Goal: Transaction & Acquisition: Download file/media

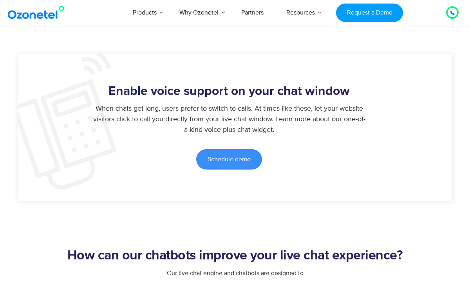
scroll to position [629, 0]
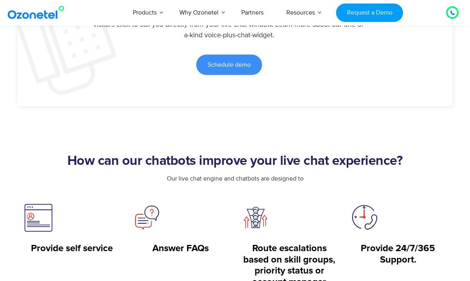
click at [455, 15] on div at bounding box center [452, 12] width 9 height 9
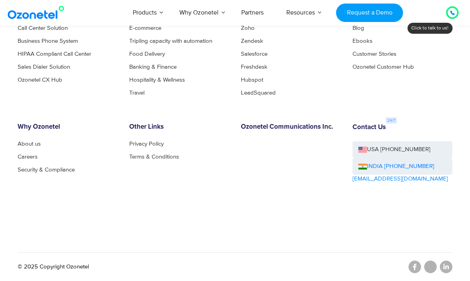
scroll to position [2010, 0]
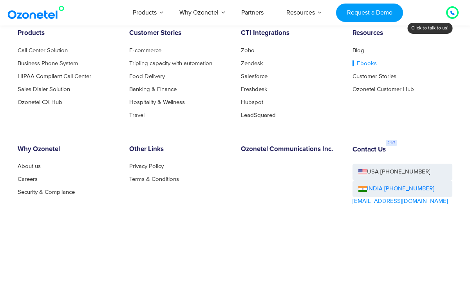
click at [362, 64] on link "Ebooks" at bounding box center [365, 63] width 24 height 6
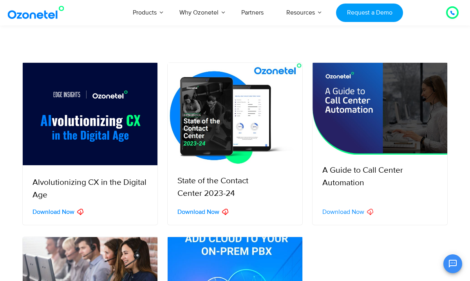
scroll to position [156, 0]
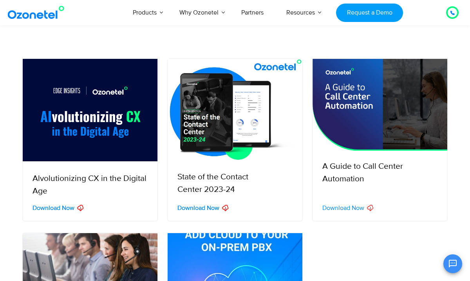
click at [361, 144] on img at bounding box center [380, 105] width 135 height 92
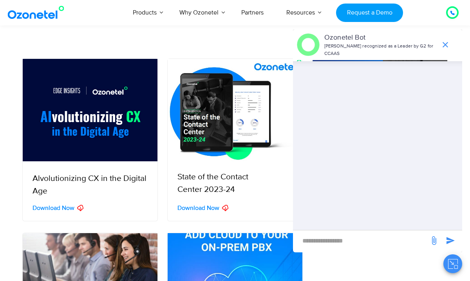
click at [336, 211] on span "Download Now" at bounding box center [344, 208] width 42 height 6
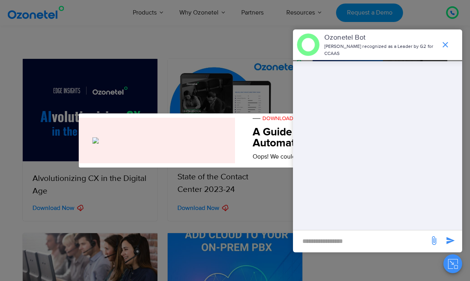
click at [342, 245] on input "new-msg-input" at bounding box center [361, 240] width 129 height 13
click at [345, 241] on input "new-msg-input" at bounding box center [361, 240] width 129 height 13
click at [152, 149] on div at bounding box center [154, 140] width 162 height 45
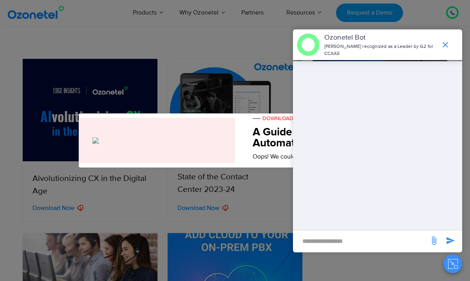
click at [445, 44] on icon "end chat or minimize" at bounding box center [445, 44] width 9 height 9
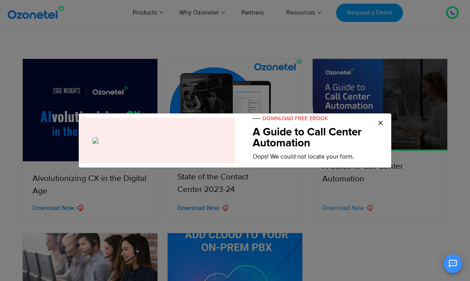
click at [388, 121] on div "DOWNLOAD FREE EBOOK A Guide to Call Center Automation Oops! We could not locate…" at bounding box center [316, 137] width 150 height 48
click at [381, 122] on span "×" at bounding box center [381, 123] width 6 height 12
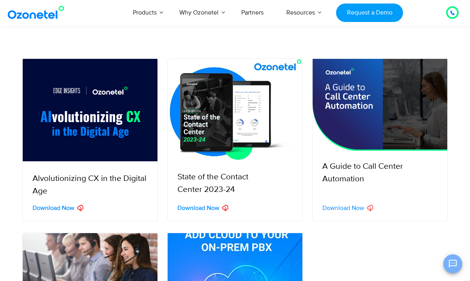
click at [451, 260] on icon "Open chat" at bounding box center [452, 263] width 9 height 9
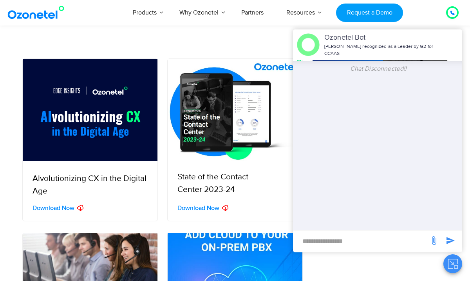
click at [399, 242] on input "new-msg-input" at bounding box center [361, 240] width 129 height 13
type input "**"
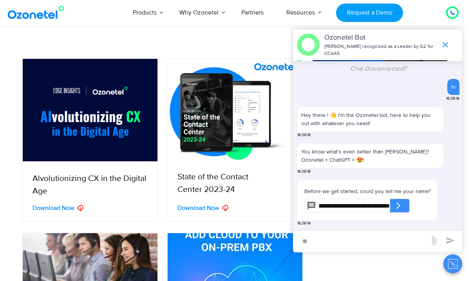
scroll to position [0, 48]
type input "**********"
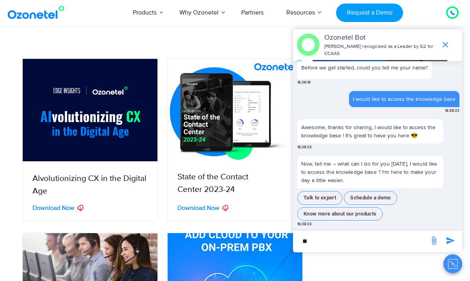
scroll to position [109, 0]
click at [369, 236] on input "**" at bounding box center [361, 240] width 129 height 13
